Goal: Task Accomplishment & Management: Manage account settings

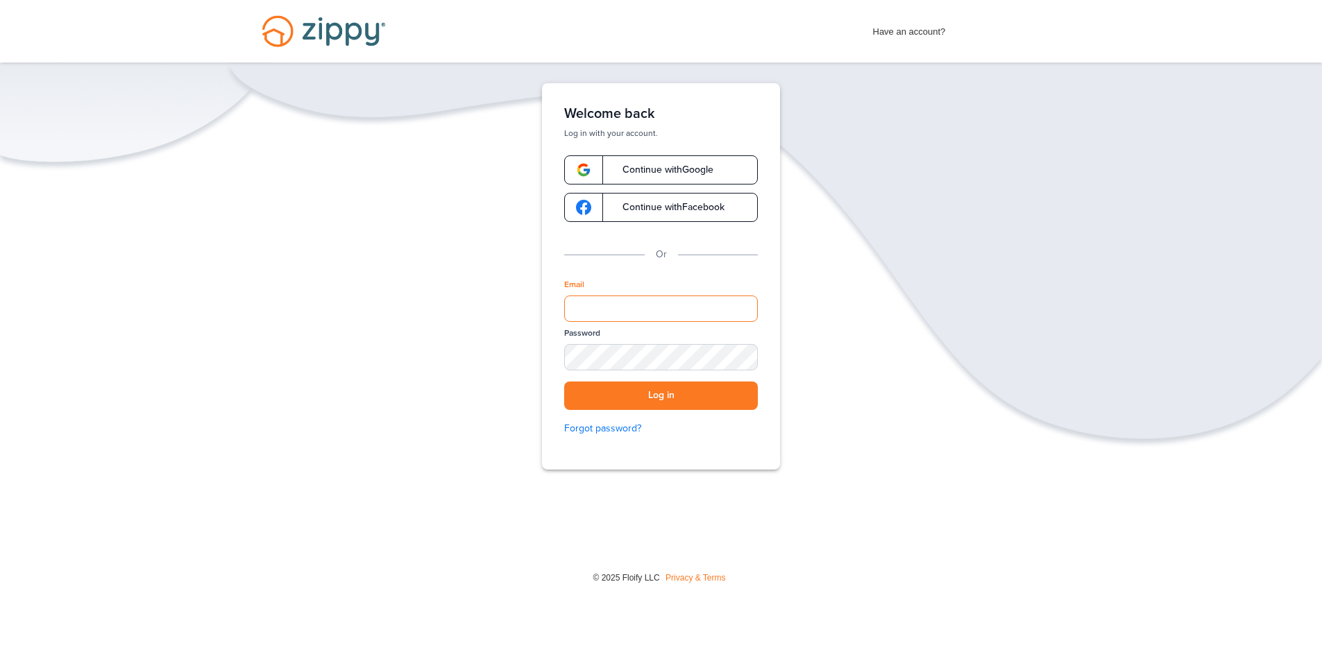
click at [636, 302] on input "Email" at bounding box center [661, 309] width 194 height 26
type input "**********"
drag, startPoint x: 747, startPoint y: 358, endPoint x: 734, endPoint y: 361, distance: 13.5
click at [747, 358] on div "SHOW" at bounding box center [740, 358] width 31 height 13
click at [618, 395] on button "Log in" at bounding box center [661, 396] width 194 height 28
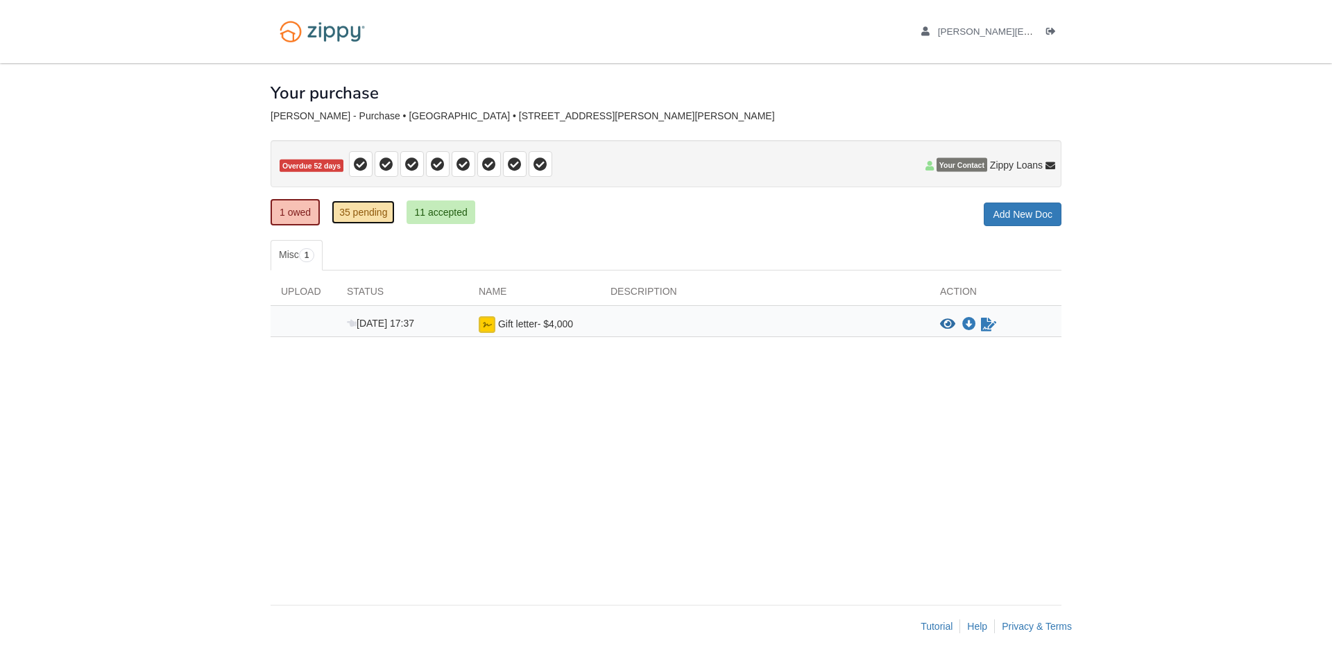
drag, startPoint x: 358, startPoint y: 209, endPoint x: 403, endPoint y: 219, distance: 45.6
click at [358, 208] on link "35 pending" at bounding box center [363, 213] width 63 height 24
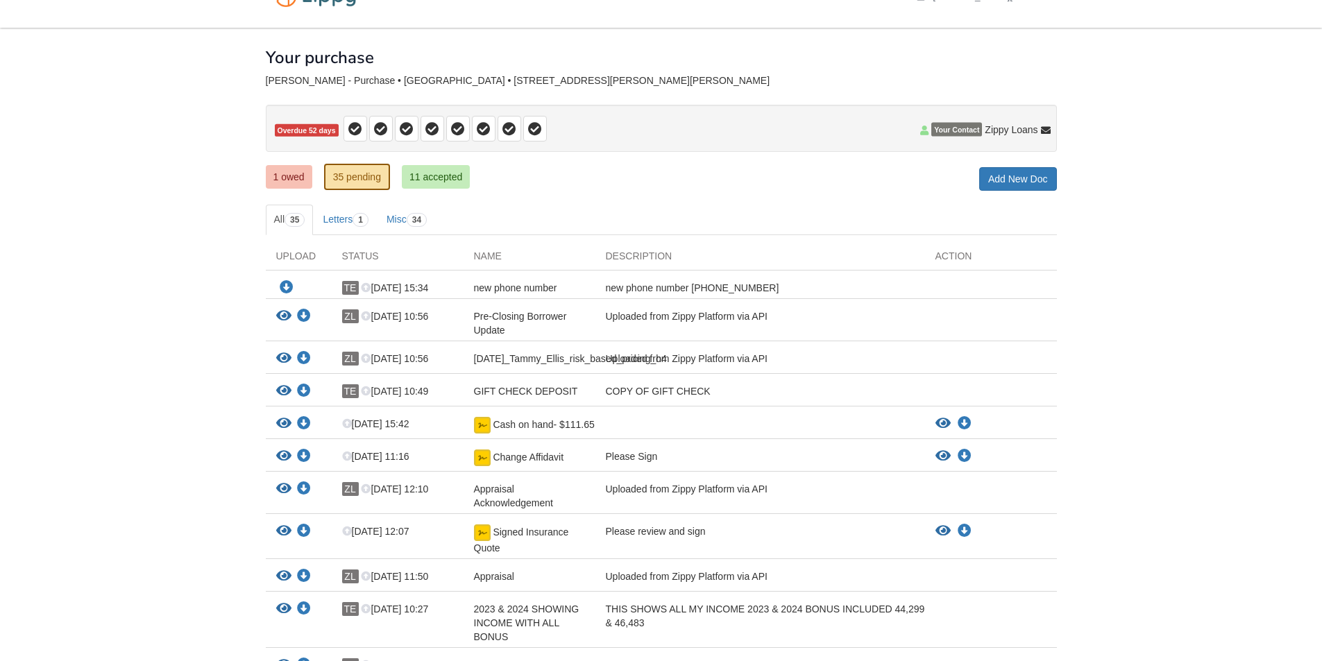
scroll to position [69, 0]
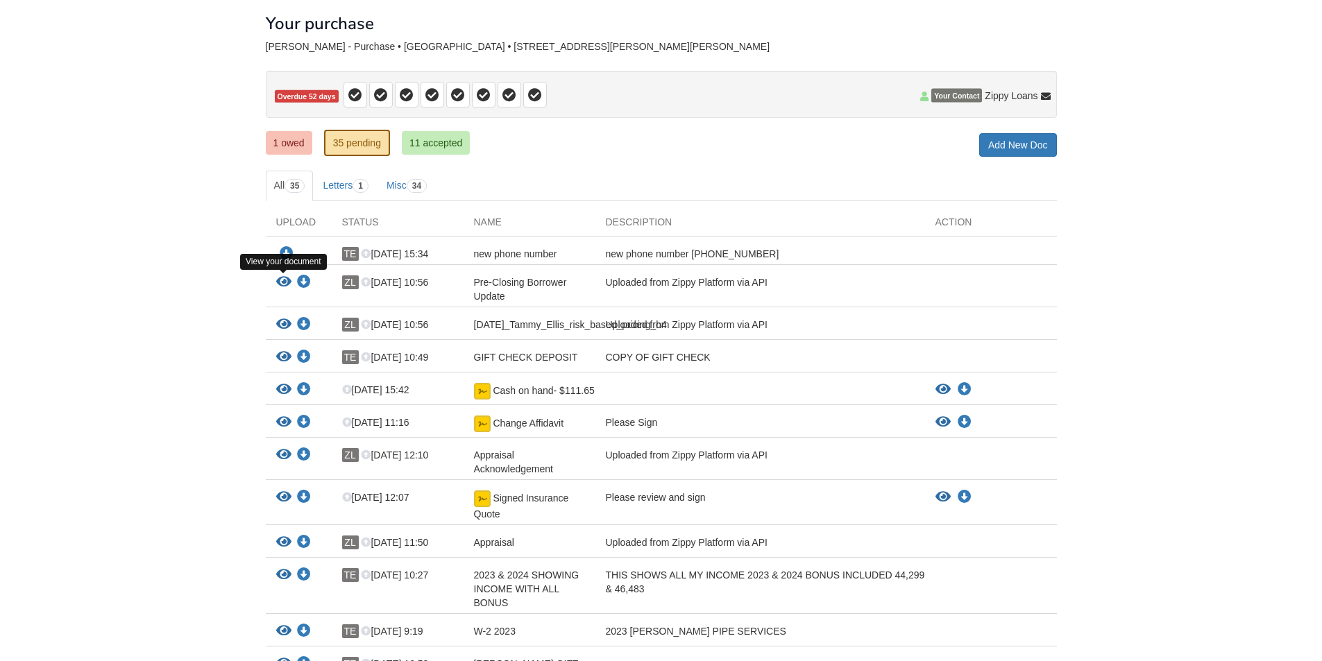
click at [281, 276] on icon "View Pre-Closing Borrower Update" at bounding box center [283, 283] width 15 height 14
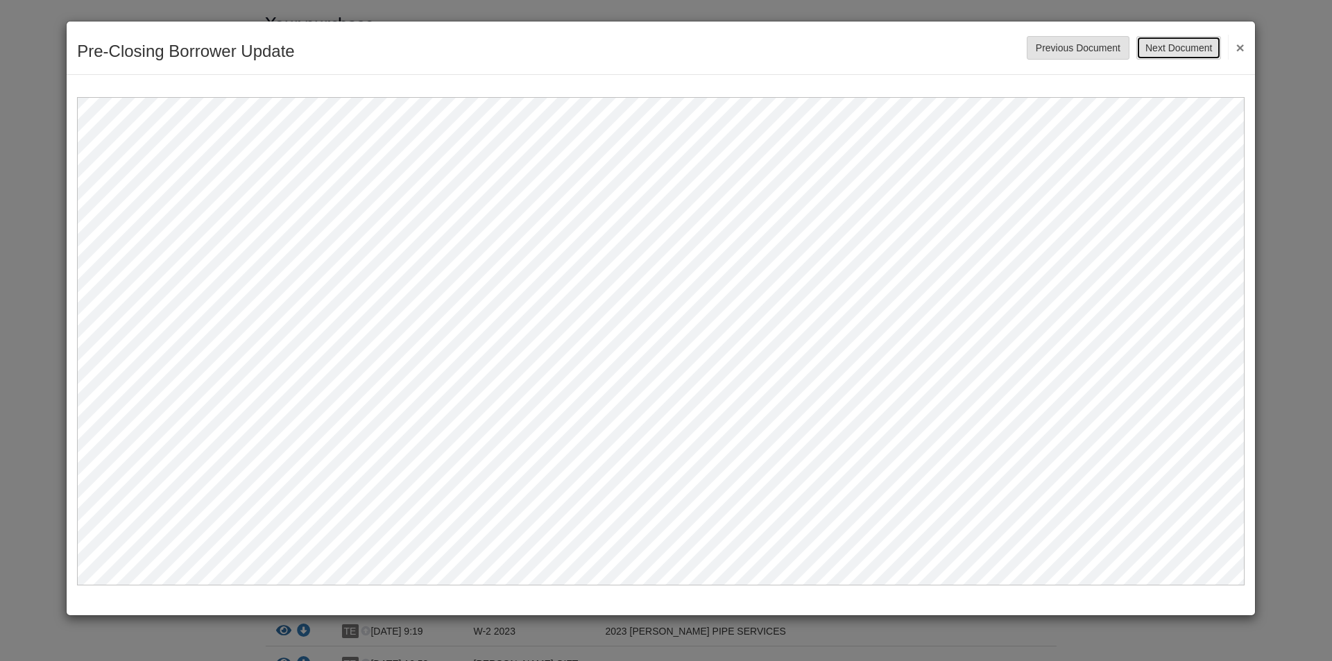
click at [1178, 48] on button "Next Document" at bounding box center [1179, 48] width 85 height 24
click at [1235, 48] on button "×" at bounding box center [1236, 47] width 16 height 25
